Goal: Information Seeking & Learning: Learn about a topic

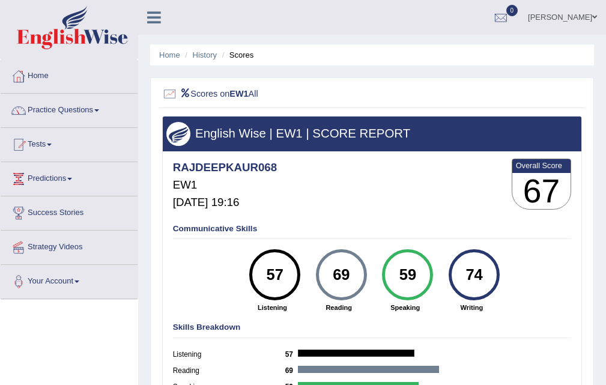
click at [38, 72] on link "Home" at bounding box center [69, 74] width 137 height 30
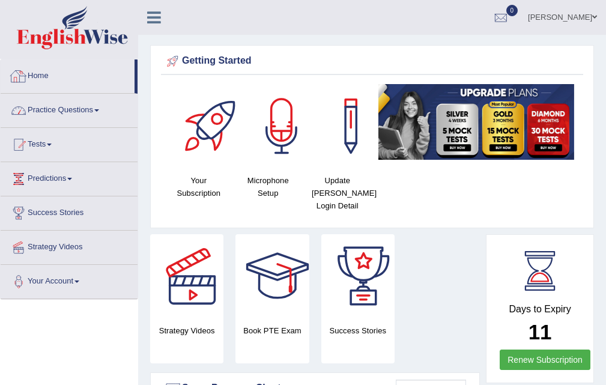
click at [32, 67] on link "Home" at bounding box center [68, 74] width 134 height 30
click at [46, 132] on link "Tests" at bounding box center [69, 143] width 137 height 30
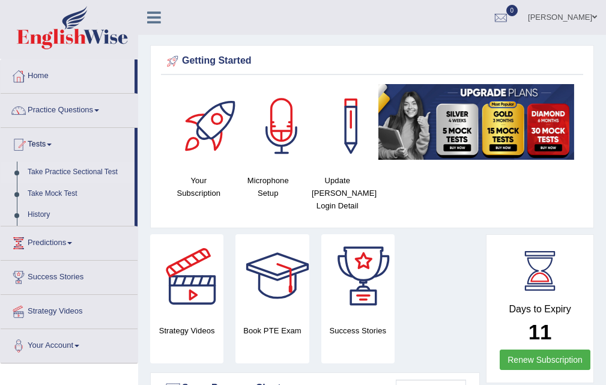
click at [69, 168] on link "Take Practice Sectional Test" at bounding box center [78, 173] width 112 height 22
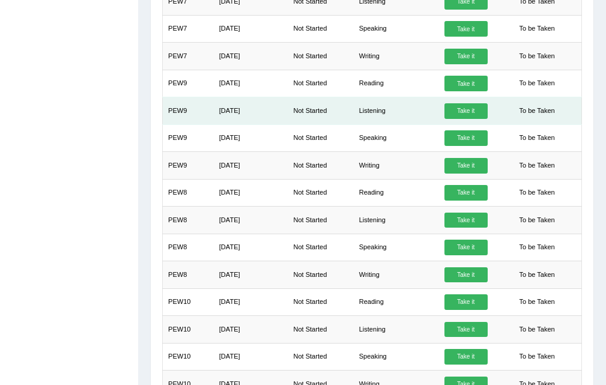
scroll to position [865, 0]
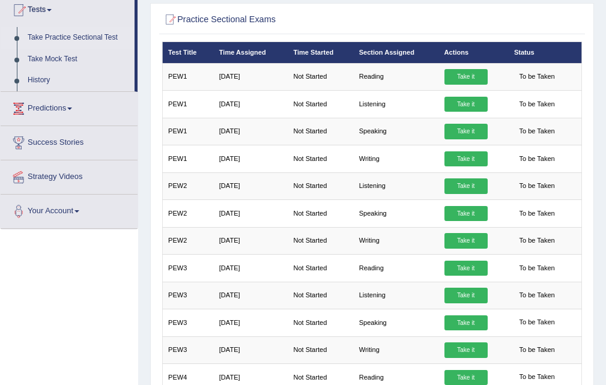
scroll to position [0, 0]
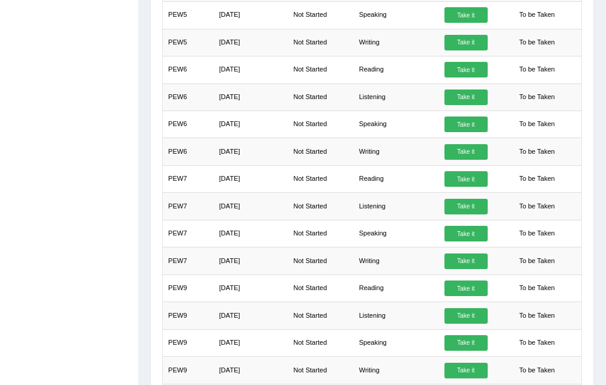
click at [50, 282] on div "Toggle navigation Home Practice Questions Speaking Practice Read Aloud Repeat S…" at bounding box center [303, 51] width 606 height 1425
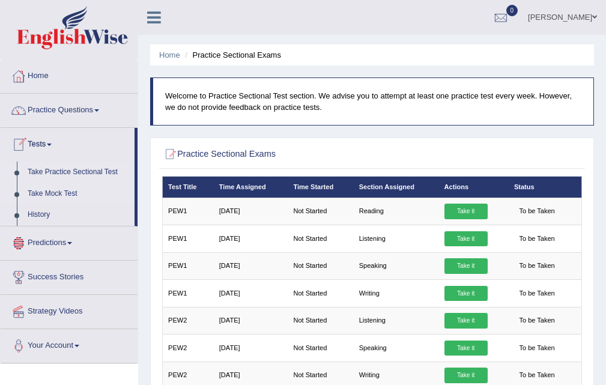
click at [44, 192] on link "Take Mock Test" at bounding box center [78, 194] width 112 height 22
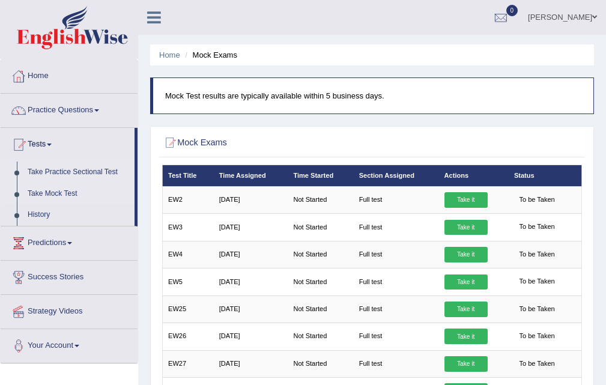
click at [69, 164] on link "Take Practice Sectional Test" at bounding box center [78, 173] width 112 height 22
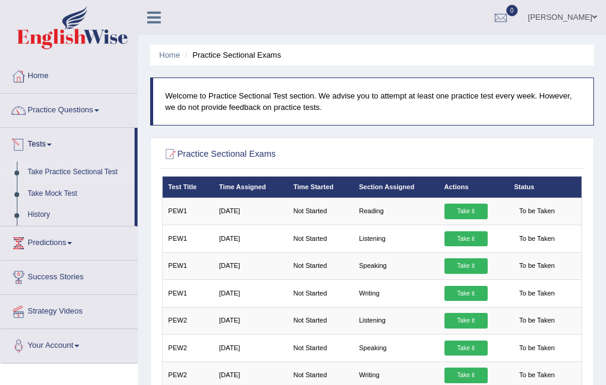
click at [49, 135] on link "Tests" at bounding box center [68, 143] width 134 height 30
